Goal: Task Accomplishment & Management: Manage account settings

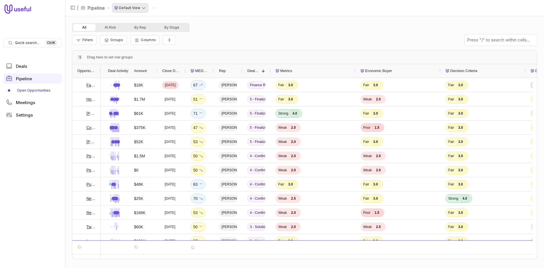
click at [130, 7] on html "Quick search... Ctrl K Deals Pipeline Open Opportunities Meetings Settings | Pi…" at bounding box center [272, 134] width 544 height 268
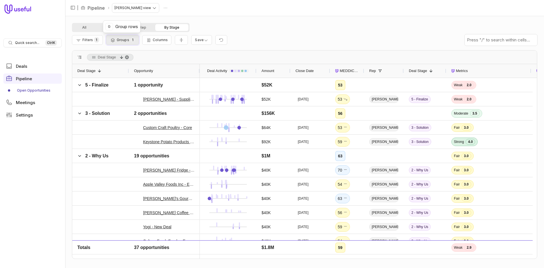
click at [115, 40] on icon "Group Pipeline" at bounding box center [113, 40] width 6 height 5
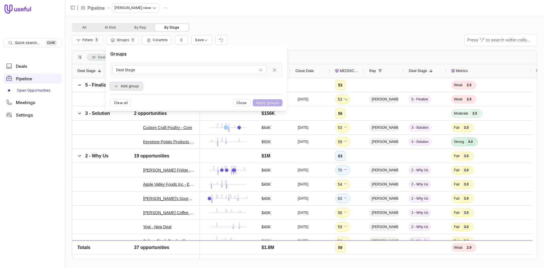
click at [133, 88] on button "Add group" at bounding box center [126, 87] width 32 height 8
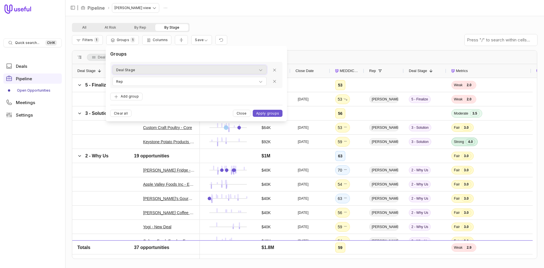
click at [138, 73] on div "Deal Stage" at bounding box center [189, 70] width 147 height 7
type input "*******"
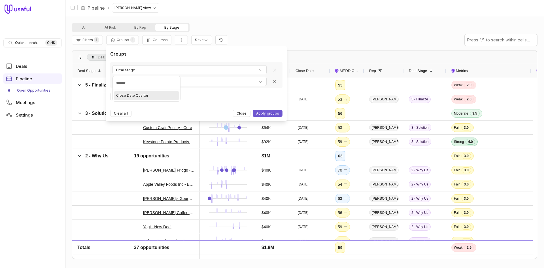
click at [138, 94] on span "Close Date Quarter" at bounding box center [132, 95] width 32 height 5
click at [276, 82] on icon "Remove group" at bounding box center [275, 81] width 5 height 5
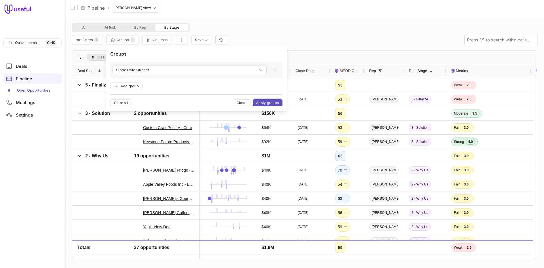
click at [266, 103] on button "Apply groups" at bounding box center [268, 102] width 30 height 7
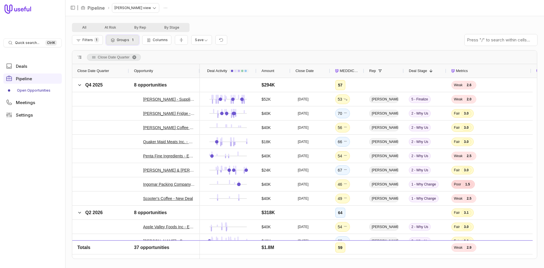
click at [116, 41] on button "Groups 1" at bounding box center [122, 40] width 33 height 10
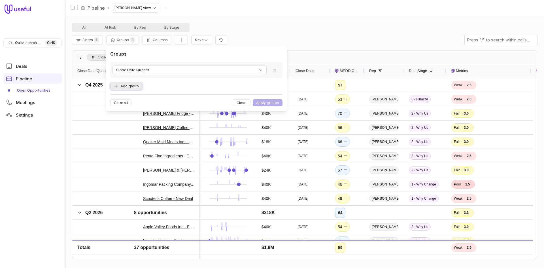
click at [128, 87] on button "Add group" at bounding box center [126, 87] width 32 height 8
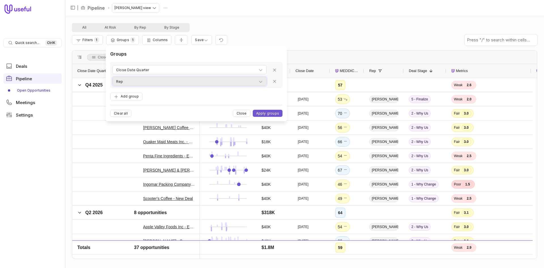
click at [128, 83] on div "Rep" at bounding box center [189, 81] width 147 height 7
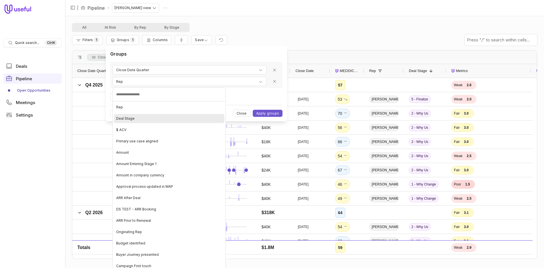
drag, startPoint x: 132, startPoint y: 117, endPoint x: 154, endPoint y: 107, distance: 23.6
click at [133, 116] on span "Deal Stage" at bounding box center [125, 118] width 18 height 5
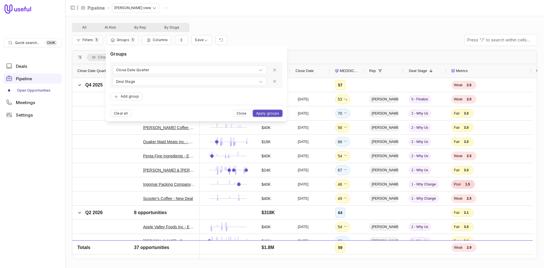
click at [267, 114] on button "Apply groups" at bounding box center [268, 113] width 30 height 7
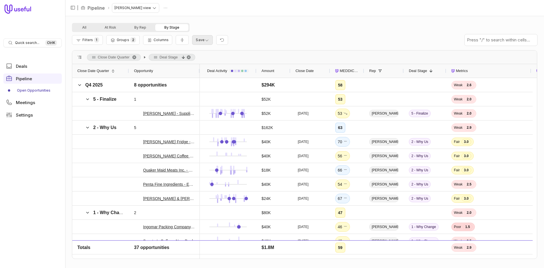
click at [200, 42] on html "Quick search... Ctrl K Deals Pipeline Open Opportunities Meetings Settings | Pi…" at bounding box center [272, 134] width 544 height 268
click at [196, 53] on span "Save changes to this view" at bounding box center [188, 50] width 44 height 3
click at [349, 68] on span "MEDDICC Score" at bounding box center [349, 70] width 19 height 7
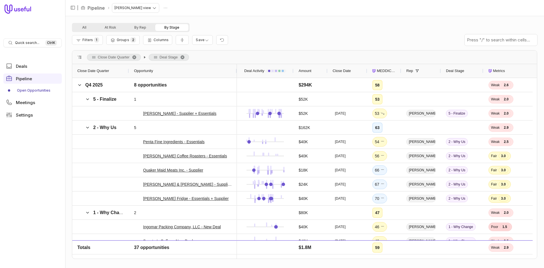
drag, startPoint x: 199, startPoint y: 69, endPoint x: 236, endPoint y: 72, distance: 37.3
click at [236, 72] on div at bounding box center [237, 71] width 2 height 14
click at [31, 44] on span "Quick search..." at bounding box center [27, 43] width 24 height 5
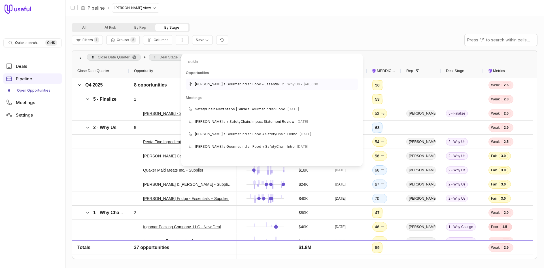
type input "sukhi"
click at [249, 85] on span "[PERSON_NAME]'s Gourmet Indian Food - Essential" at bounding box center [237, 84] width 85 height 7
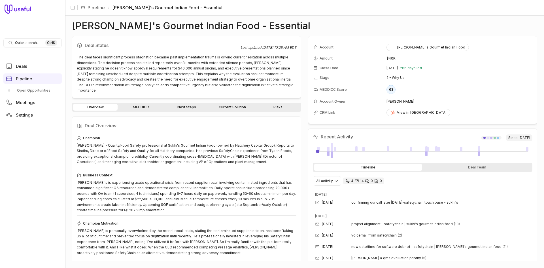
click at [283, 104] on link "Risks" at bounding box center [278, 107] width 45 height 7
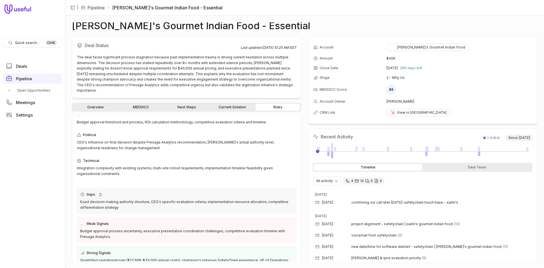
scroll to position [33, 0]
